Goal: Task Accomplishment & Management: Manage account settings

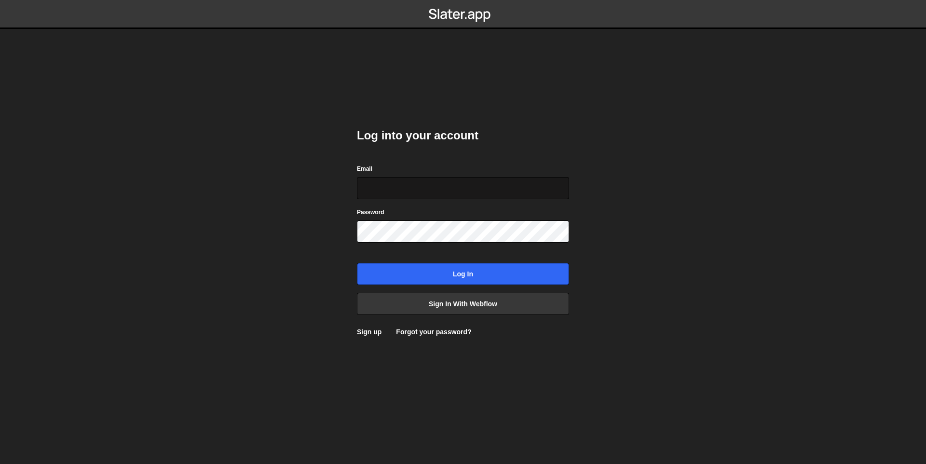
click at [469, 181] on input "Email" at bounding box center [463, 188] width 212 height 22
type input "martin.bourdon777@gmail.com"
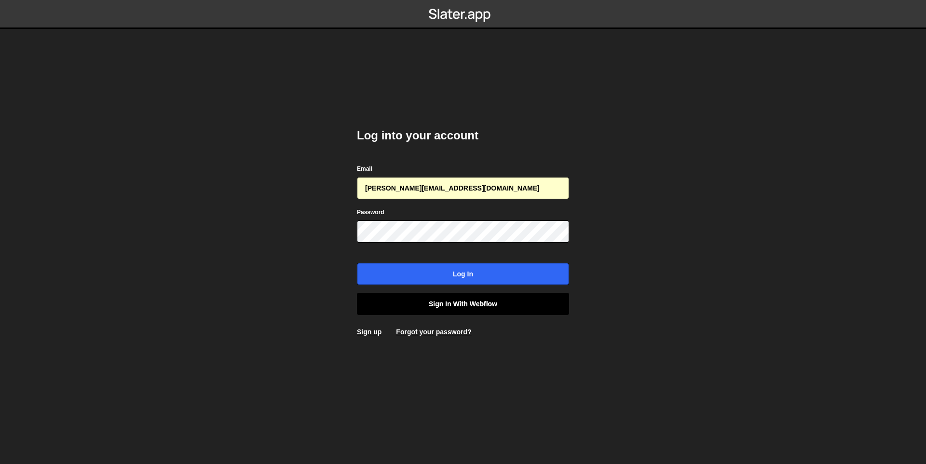
click at [453, 305] on link "Sign in with Webflow" at bounding box center [463, 304] width 212 height 22
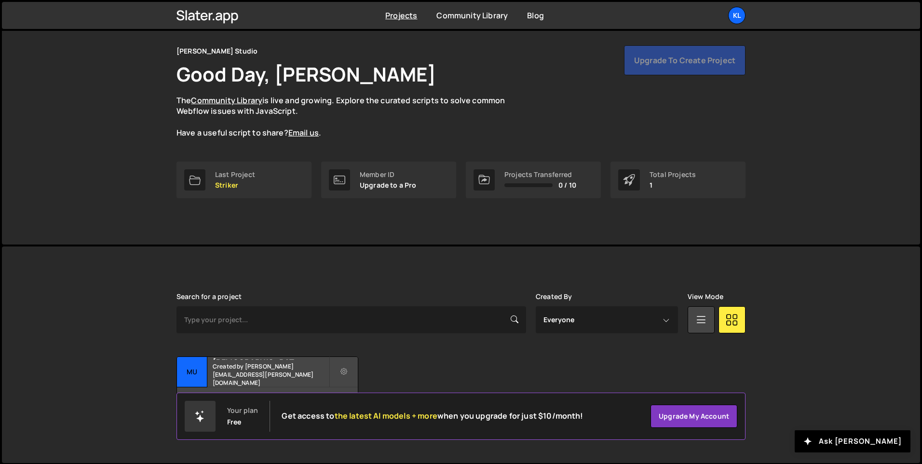
scroll to position [32, 0]
click at [696, 62] on div "Upgrade to create project" at bounding box center [685, 60] width 122 height 30
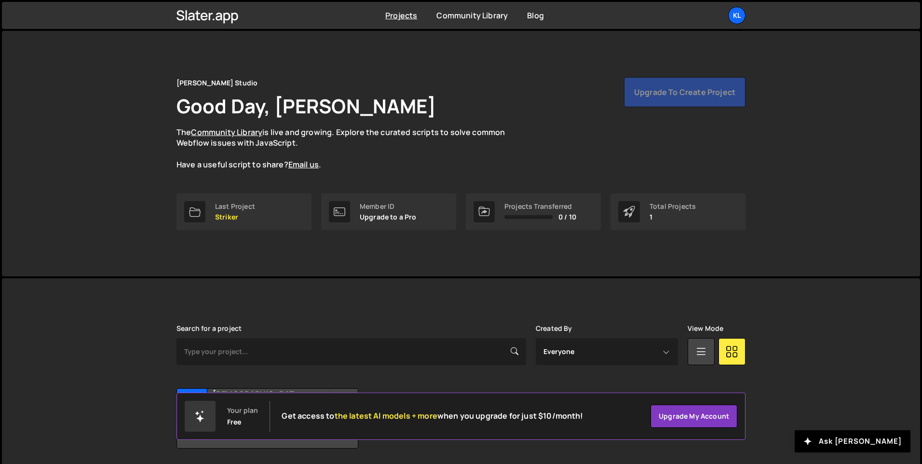
click at [660, 96] on div "Upgrade to create project" at bounding box center [685, 92] width 122 height 30
click at [747, 10] on div "Projects Community Library Blog Kl Projects Your Teams Account Upgrade Logout" at bounding box center [461, 15] width 598 height 27
click at [740, 15] on div "Kl" at bounding box center [736, 15] width 17 height 17
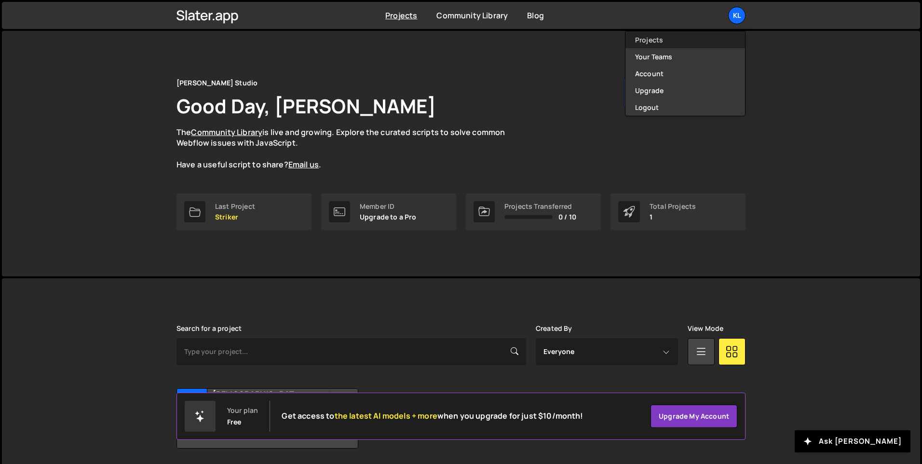
click at [691, 44] on link "Projects" at bounding box center [686, 39] width 120 height 17
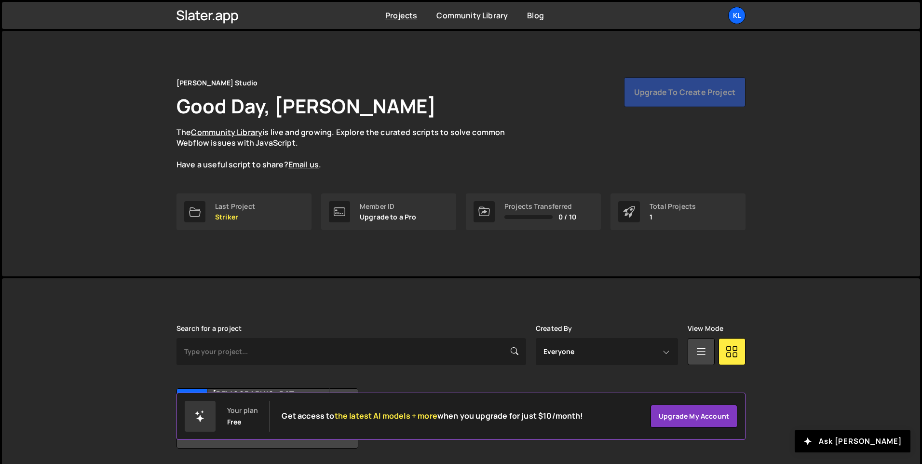
click at [728, 18] on ul "Kl Projects Your Teams Account Upgrade Logout" at bounding box center [714, 15] width 63 height 17
click at [735, 18] on div "Kl" at bounding box center [736, 15] width 17 height 17
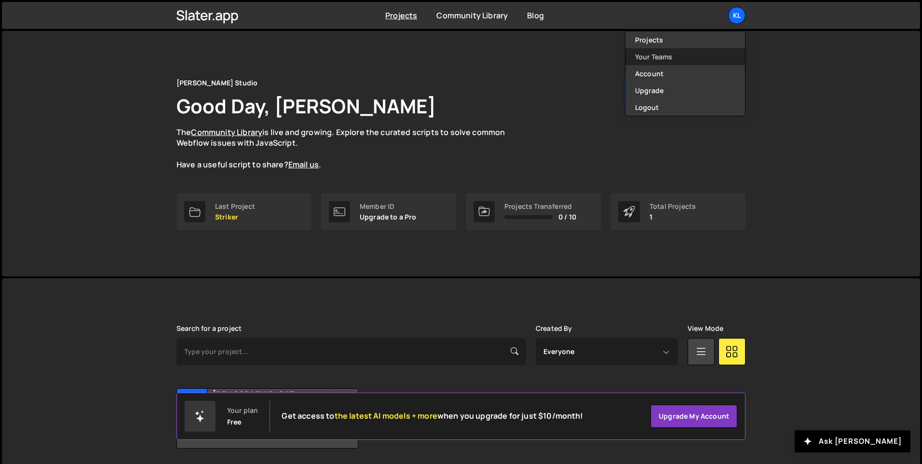
click at [693, 64] on link "Your Teams" at bounding box center [686, 56] width 120 height 17
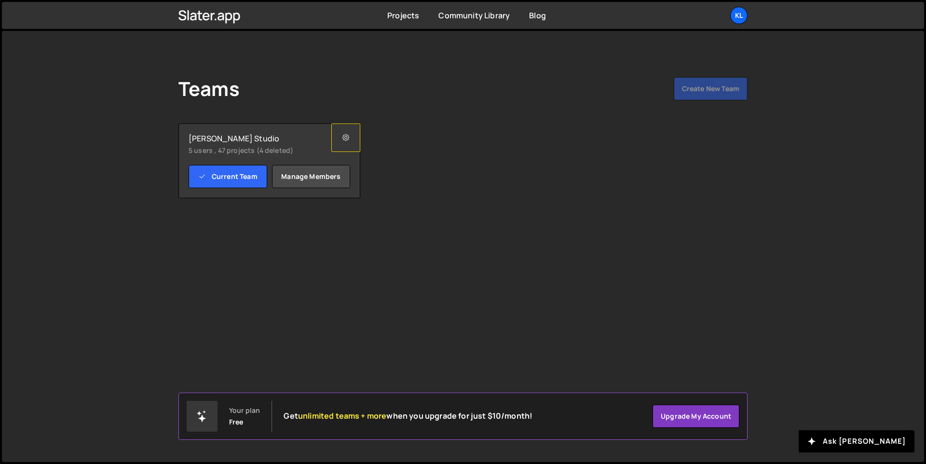
click at [335, 143] on button at bounding box center [345, 137] width 29 height 28
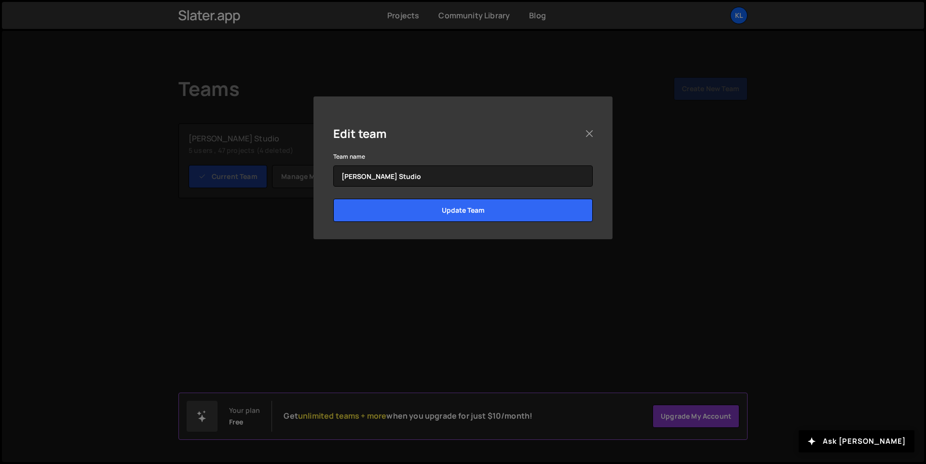
click at [234, 160] on div "Edit team Team name Klem Studio Update Team" at bounding box center [463, 232] width 926 height 464
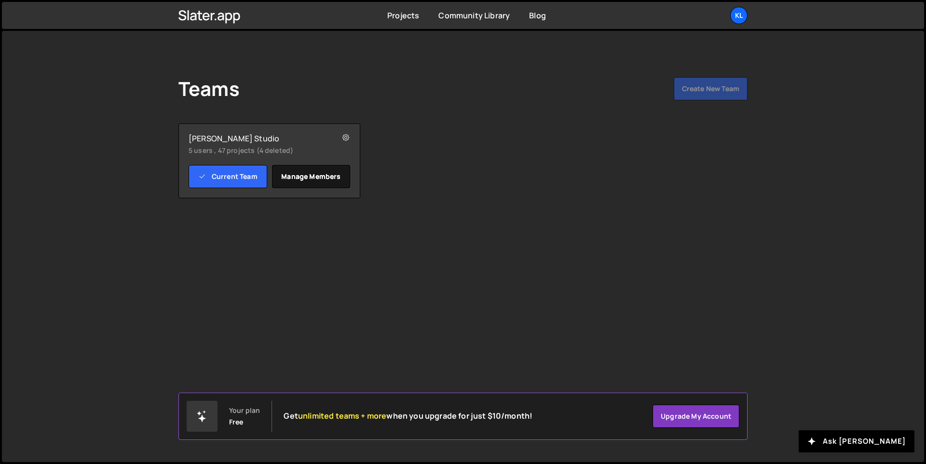
click at [316, 172] on link "Manage members" at bounding box center [311, 176] width 79 height 23
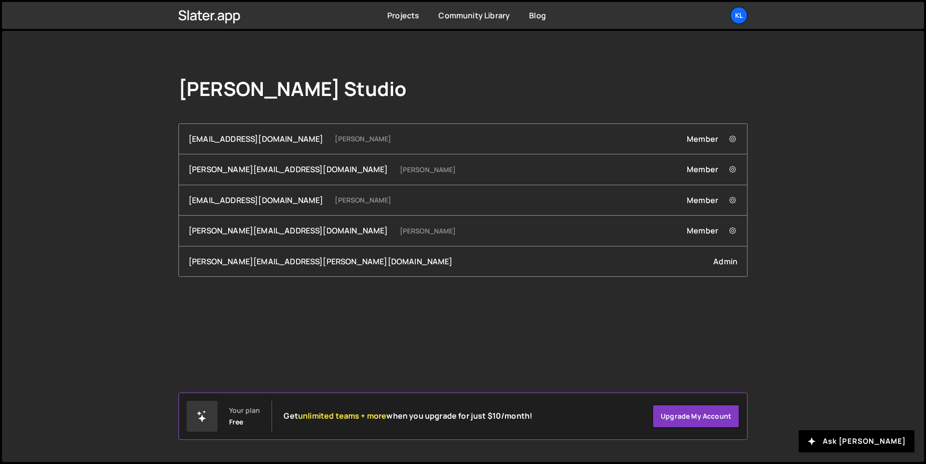
click at [343, 198] on small "[PERSON_NAME]" at bounding box center [363, 200] width 56 height 10
drag, startPoint x: 343, startPoint y: 198, endPoint x: 307, endPoint y: 201, distance: 36.3
click at [335, 201] on small "[PERSON_NAME]" at bounding box center [363, 200] width 56 height 10
click at [729, 19] on ul "Kl Projects Your Teams Account Upgrade Logout" at bounding box center [716, 15] width 63 height 17
click at [737, 15] on div "Kl" at bounding box center [738, 15] width 17 height 17
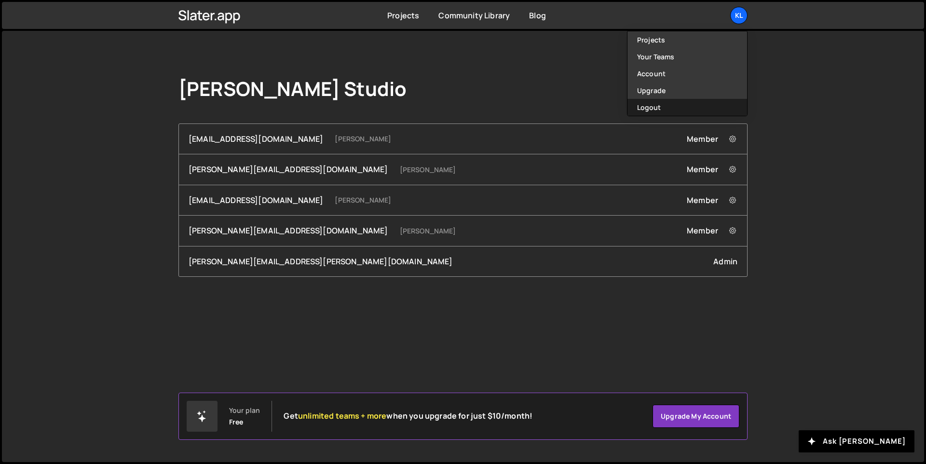
click at [686, 99] on button "Logout" at bounding box center [688, 107] width 120 height 17
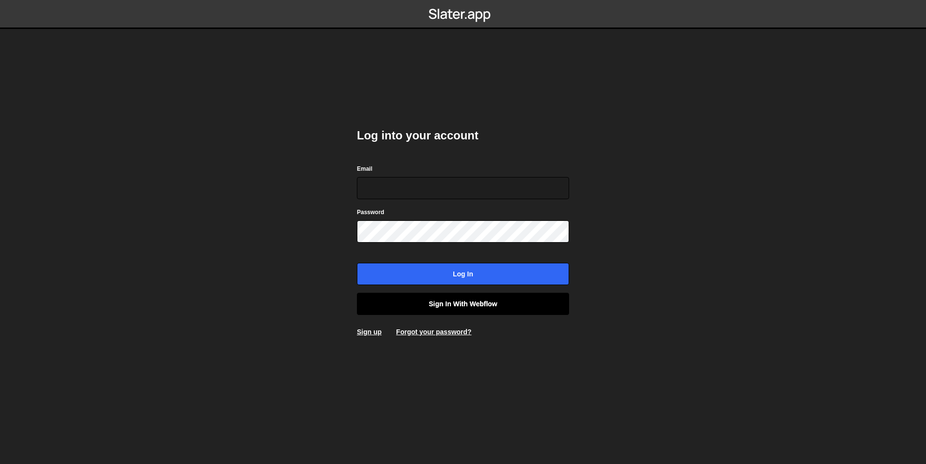
click at [479, 296] on link "Sign in with Webflow" at bounding box center [463, 304] width 212 height 22
click at [465, 192] on input "Email" at bounding box center [463, 188] width 212 height 22
type input "[PERSON_NAME][EMAIL_ADDRESS][DOMAIN_NAME]"
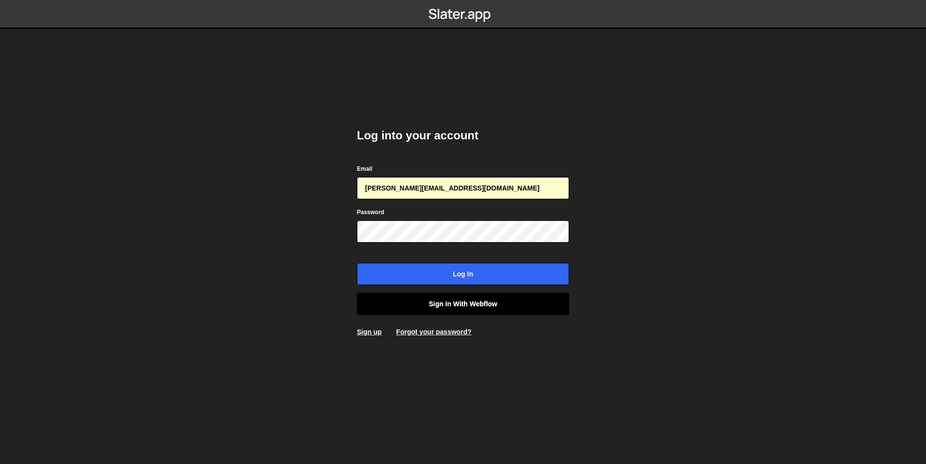
click at [469, 301] on link "Sign in with Webflow" at bounding box center [463, 304] width 212 height 22
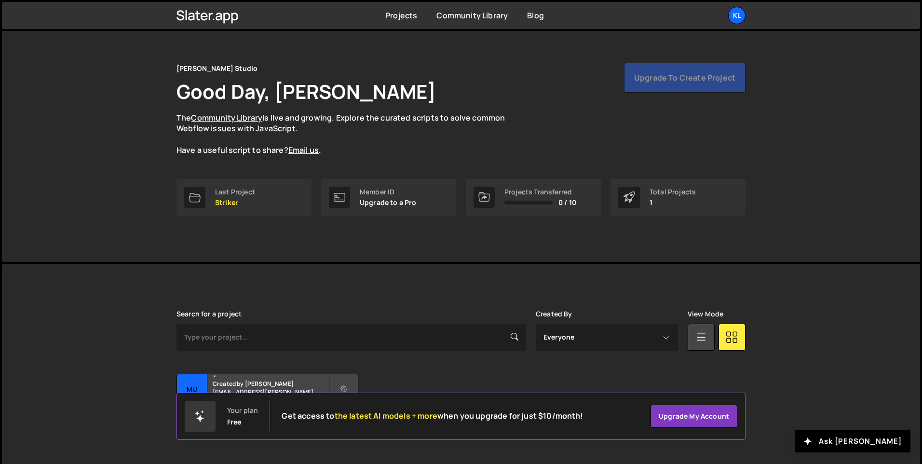
scroll to position [32, 0]
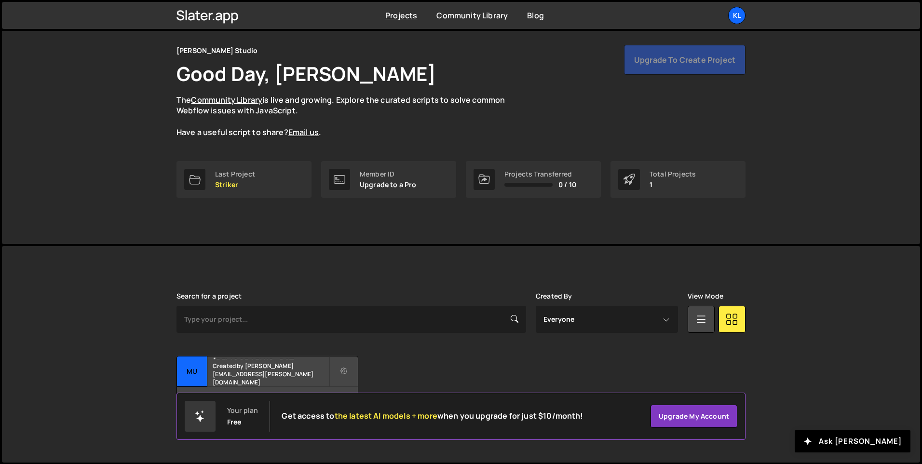
click at [637, 57] on div "Upgrade to create project" at bounding box center [685, 60] width 122 height 30
click at [644, 59] on div "Upgrade to create project" at bounding box center [685, 60] width 122 height 30
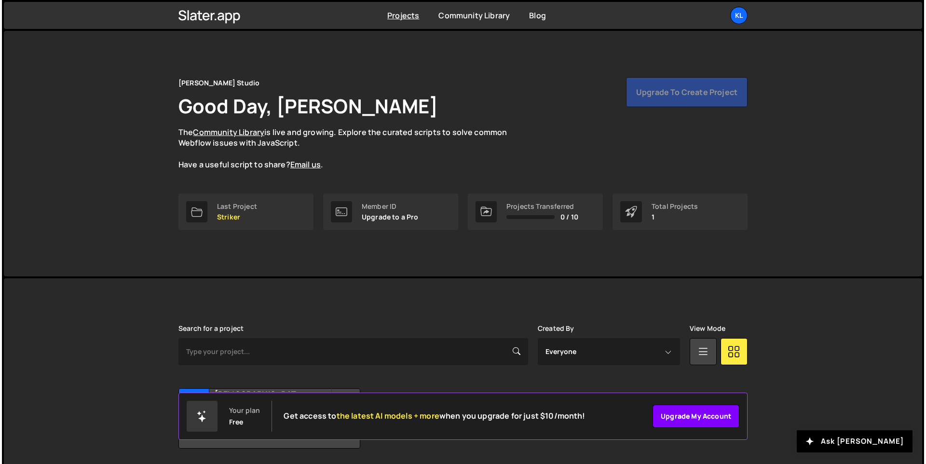
scroll to position [0, 0]
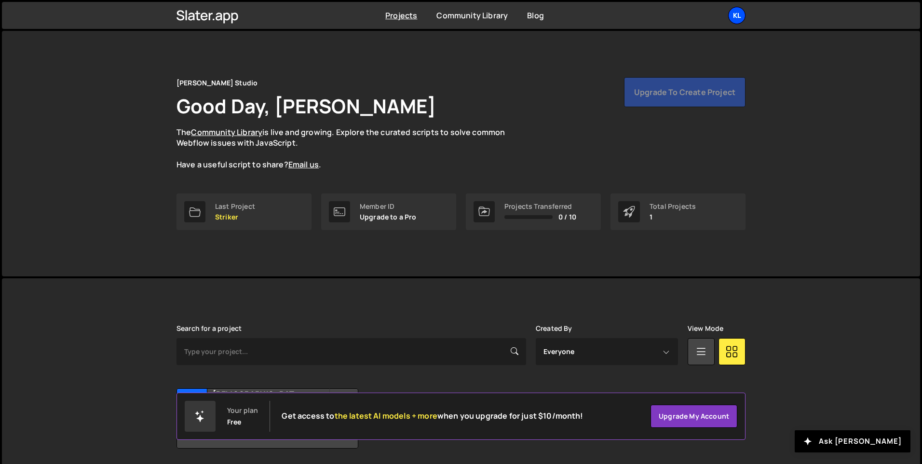
click at [740, 10] on div "Kl" at bounding box center [736, 15] width 17 height 17
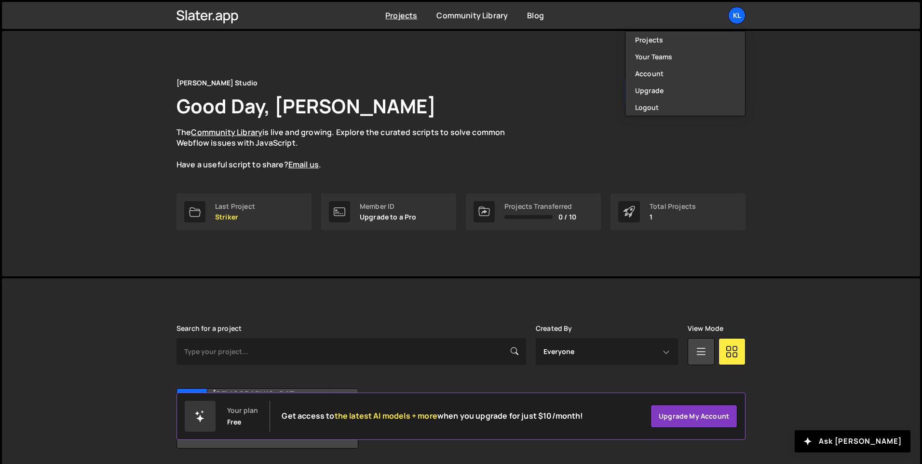
click at [678, 404] on div "Your plan Free Get access to the latest AI models + more when you upgrade for j…" at bounding box center [461, 416] width 569 height 47
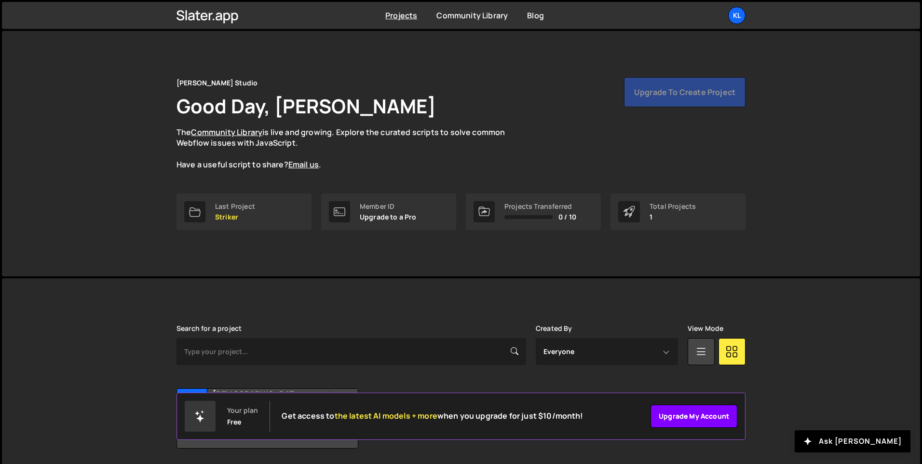
click at [676, 412] on link "Upgrade my account" at bounding box center [694, 416] width 87 height 23
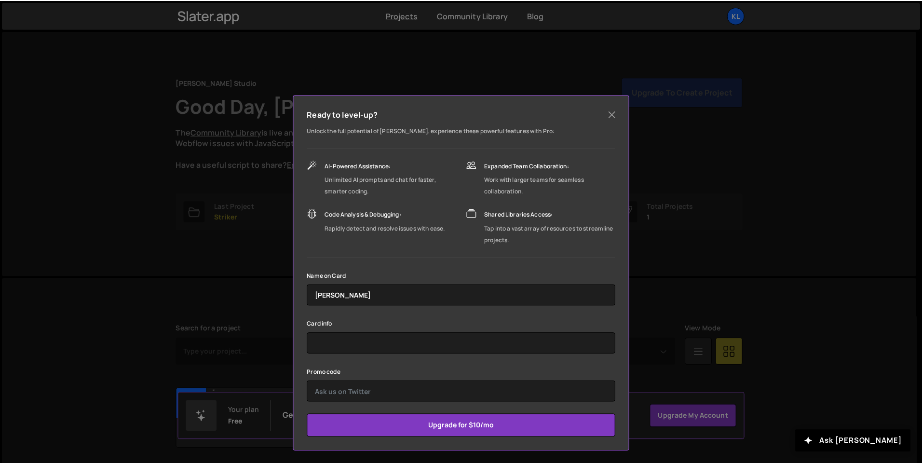
scroll to position [2, 0]
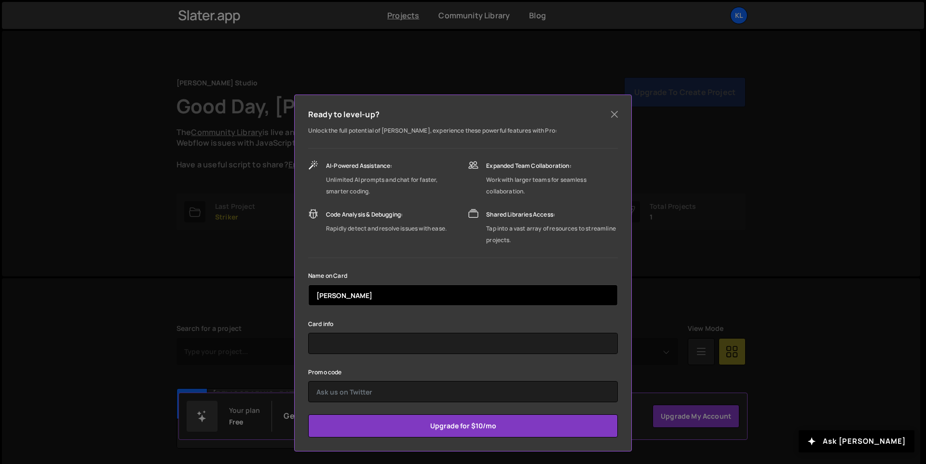
drag, startPoint x: 668, startPoint y: 244, endPoint x: 570, endPoint y: 286, distance: 106.3
click at [626, 261] on div "Ready to level-up? Unlock the full potential of Slater, experience these powerf…" at bounding box center [463, 232] width 926 height 464
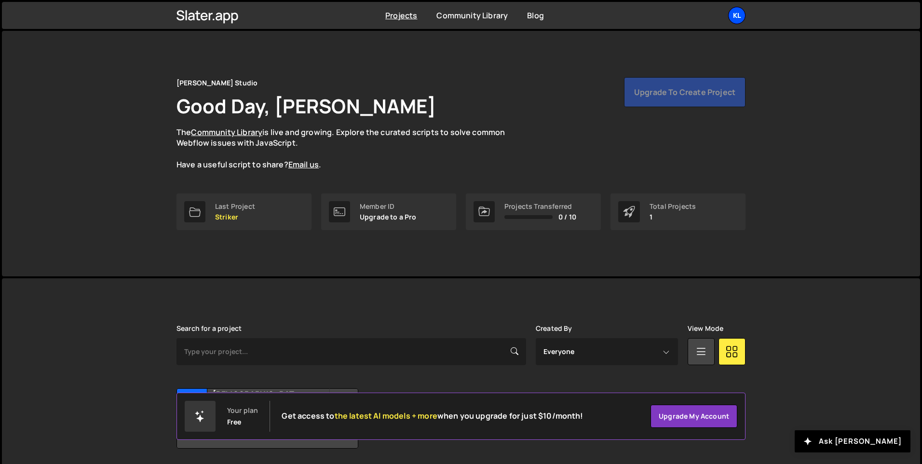
click at [735, 12] on div "Kl" at bounding box center [736, 15] width 17 height 17
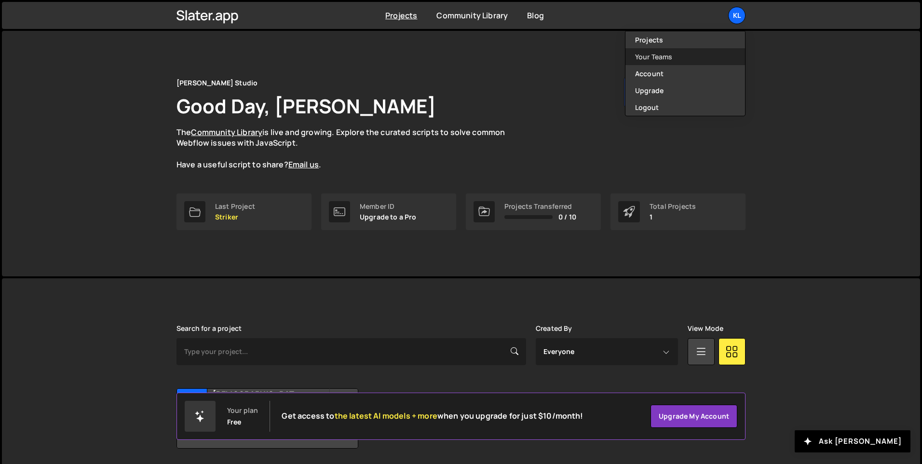
click at [676, 52] on link "Your Teams" at bounding box center [686, 56] width 120 height 17
